Goal: Book appointment/travel/reservation

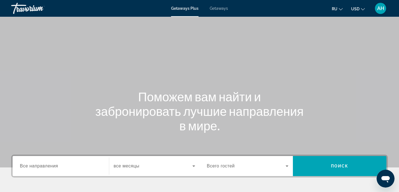
scroll to position [110, 0]
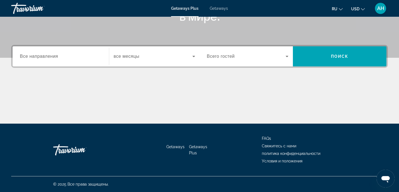
click at [63, 55] on input "Destination Все направления" at bounding box center [61, 56] width 82 height 7
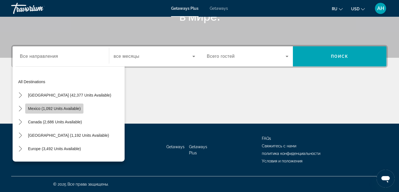
click at [58, 107] on button "Mexico (1,092 units available)" at bounding box center [54, 109] width 58 height 10
type input "**********"
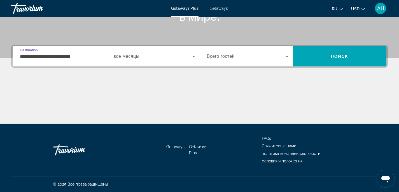
click at [154, 56] on span "Search widget" at bounding box center [153, 56] width 79 height 7
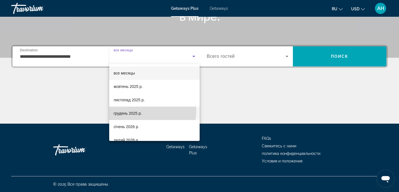
click at [144, 111] on mat-option "грудень 2025 р." at bounding box center [154, 113] width 90 height 13
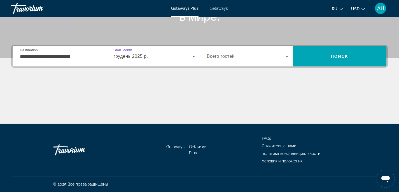
click at [252, 56] on span "Search widget" at bounding box center [246, 56] width 79 height 7
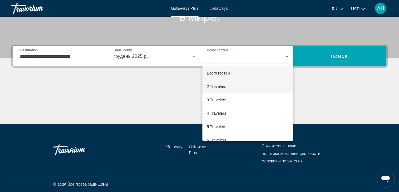
click at [225, 87] on span "2 Travelers" at bounding box center [216, 86] width 19 height 7
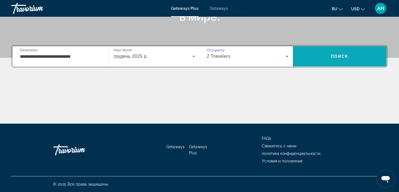
click at [332, 55] on span "Поиск" at bounding box center [340, 56] width 18 height 4
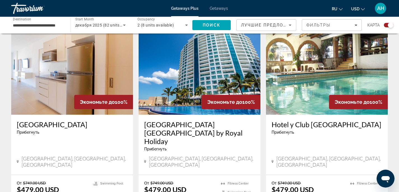
scroll to position [418, 0]
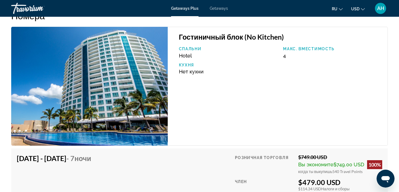
scroll to position [907, 0]
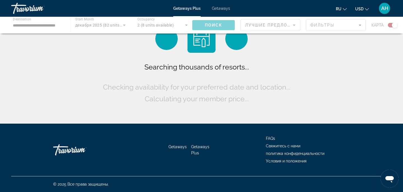
click at [359, 11] on button "USD USD ($) MXN (Mex$) CAD (Can$) GBP (£) EUR (€) AUD (A$) NZD (NZ$) CNY (CN¥)" at bounding box center [362, 9] width 14 height 8
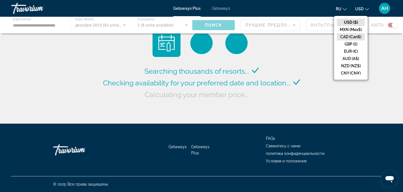
click at [357, 37] on button "CAD (Can$)" at bounding box center [351, 36] width 28 height 7
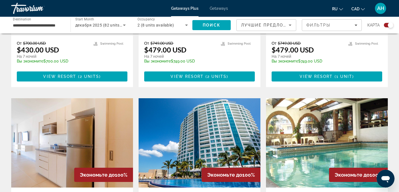
scroll to position [224, 0]
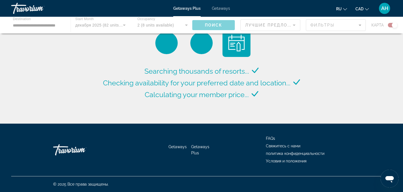
click at [346, 9] on icon "Change language" at bounding box center [345, 9] width 4 height 4
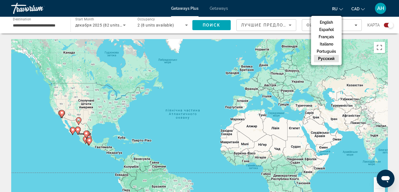
click at [346, 9] on ul "ru English Español Français Italiano Português русский CAD USD ($) MXN (Mex$) C…" at bounding box center [352, 8] width 41 height 9
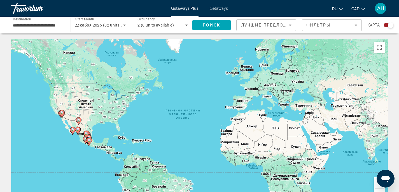
click at [286, 25] on div "Лучшие предложения" at bounding box center [265, 25] width 48 height 7
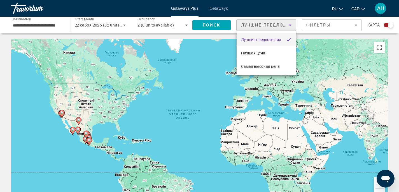
click at [337, 25] on div at bounding box center [199, 96] width 399 height 192
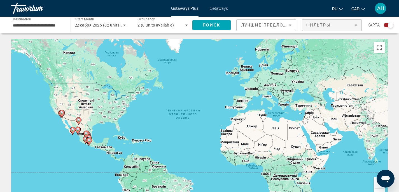
click at [341, 25] on div "Фильтры" at bounding box center [331, 25] width 51 height 4
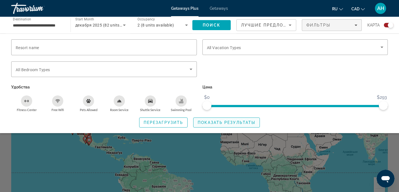
click at [205, 123] on span "Показать результаты" at bounding box center [226, 123] width 58 height 4
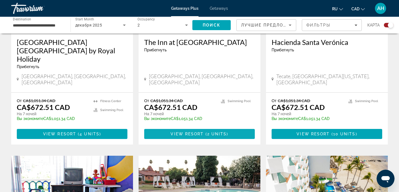
scroll to position [884, 0]
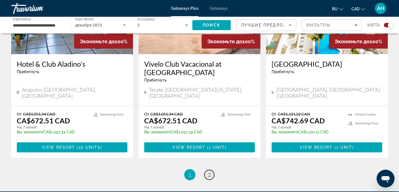
click at [210, 172] on span "2" at bounding box center [209, 175] width 3 height 6
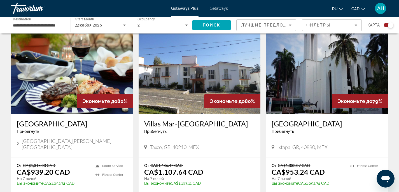
scroll to position [433, 0]
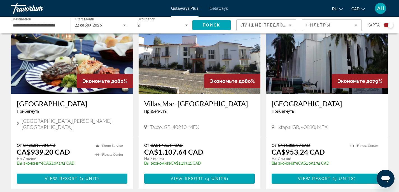
click at [82, 172] on span "Main content" at bounding box center [72, 178] width 110 height 13
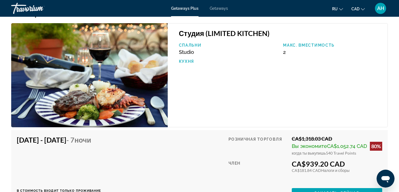
scroll to position [868, 0]
